Goal: Entertainment & Leisure: Consume media (video, audio)

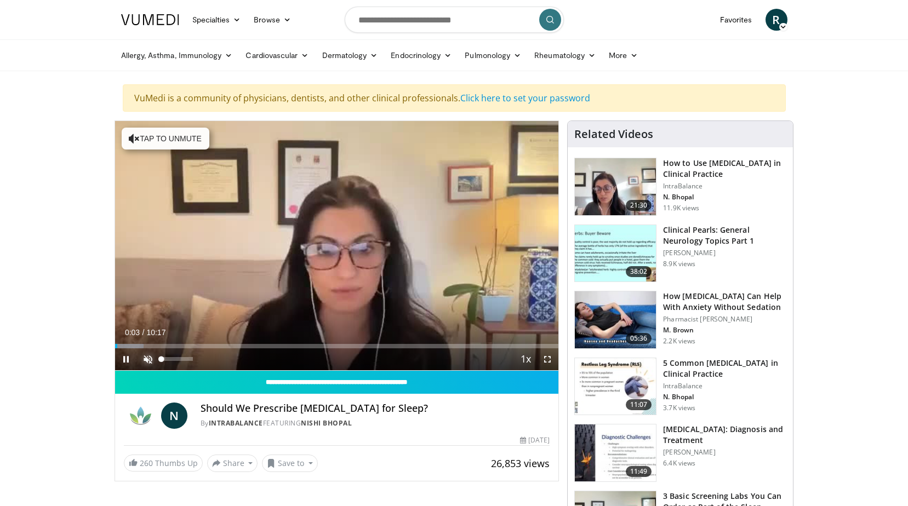
click at [147, 361] on span "Video Player" at bounding box center [148, 360] width 22 height 22
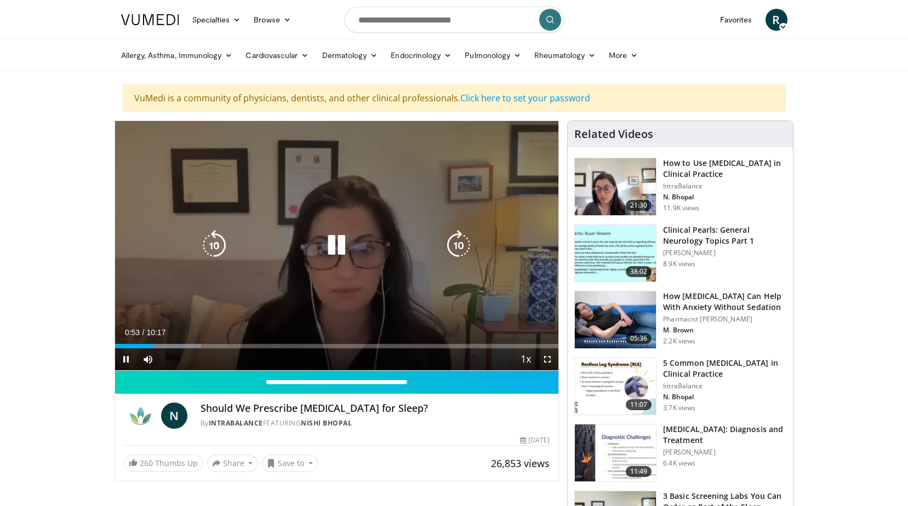
click at [345, 242] on icon "Video Player" at bounding box center [336, 245] width 31 height 31
